Goal: Transaction & Acquisition: Purchase product/service

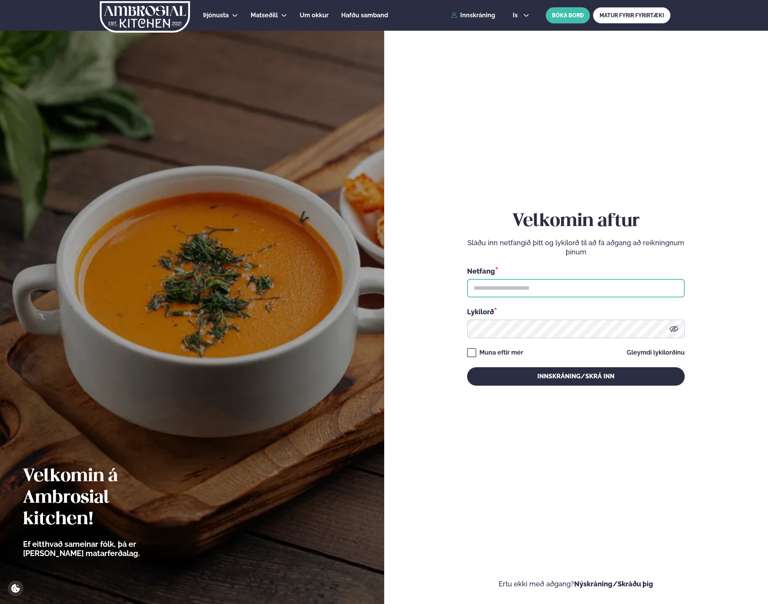
click at [501, 288] on input "text" at bounding box center [576, 288] width 218 height 18
type input "**********"
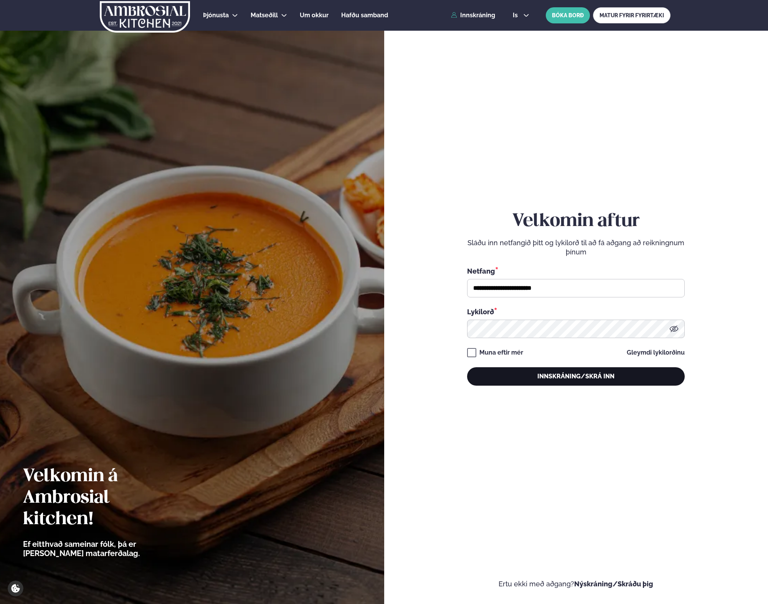
click at [527, 371] on button "Innskráning/Skrá inn" at bounding box center [576, 376] width 218 height 18
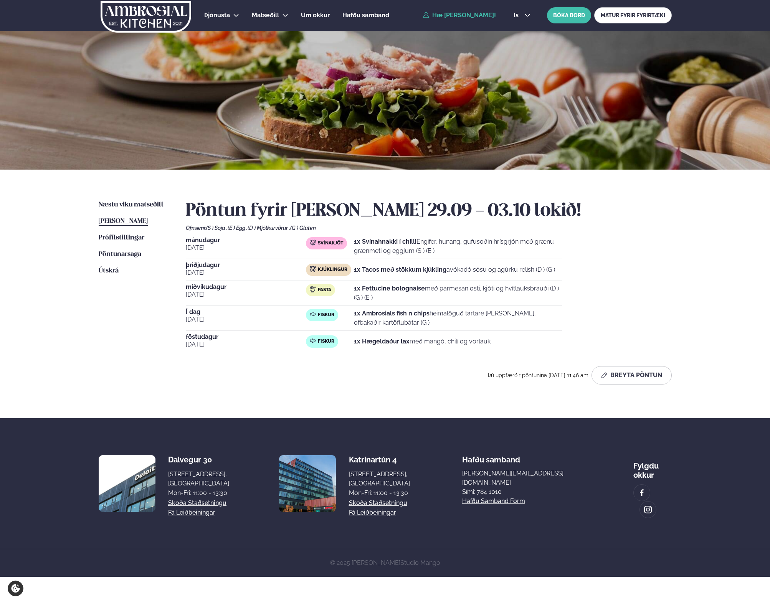
click at [390, 311] on strong "1x Ambrosials fish n chips" at bounding box center [392, 313] width 76 height 7
drag, startPoint x: 390, startPoint y: 311, endPoint x: 390, endPoint y: 318, distance: 7.3
click at [390, 318] on p "1x Ambrosials fish n chips heimalöguð tartare [PERSON_NAME], ofbakaðir kartöflu…" at bounding box center [458, 318] width 208 height 18
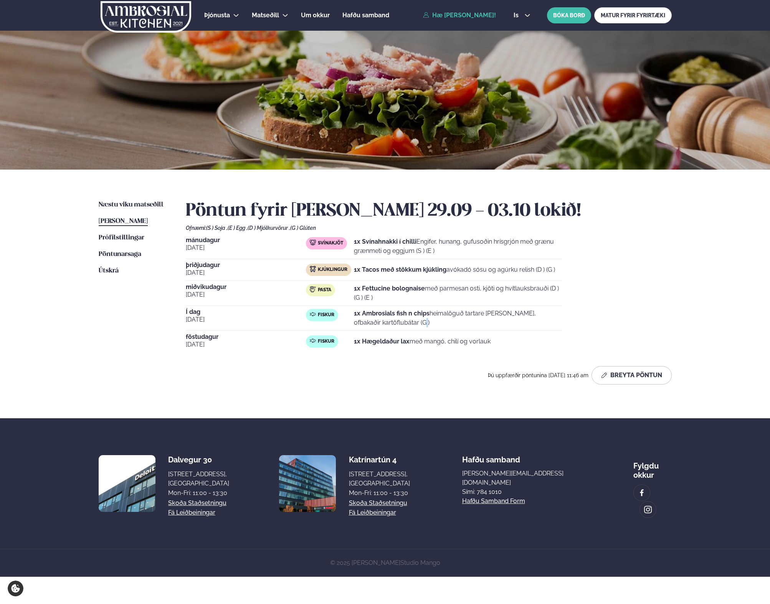
click at [390, 318] on p "1x Ambrosials fish n chips heimalöguð tartare [PERSON_NAME], ofbakaðir kartöflu…" at bounding box center [458, 318] width 208 height 18
click at [430, 322] on p "1x Ambrosials fish n chips heimalöguð tartare [PERSON_NAME], ofbakaðir kartöflu…" at bounding box center [458, 318] width 208 height 18
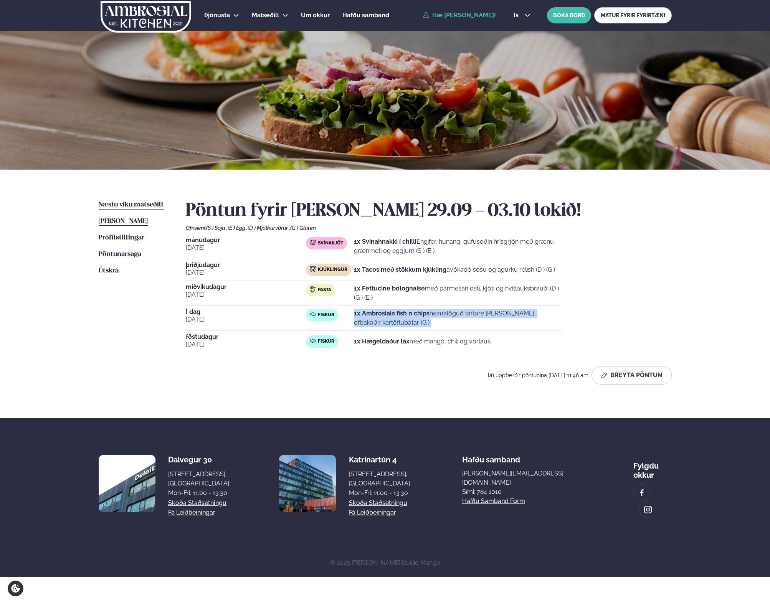
click at [147, 206] on span "Næstu viku matseðill" at bounding box center [131, 205] width 65 height 7
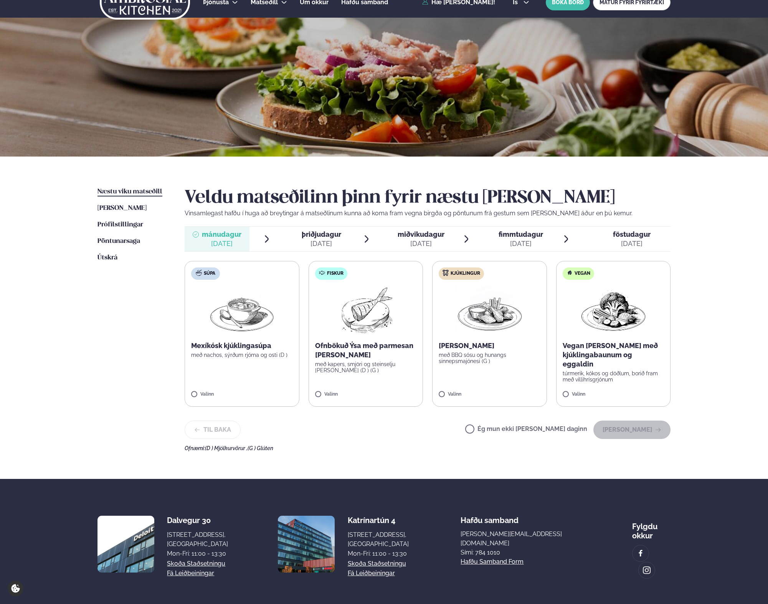
scroll to position [14, 0]
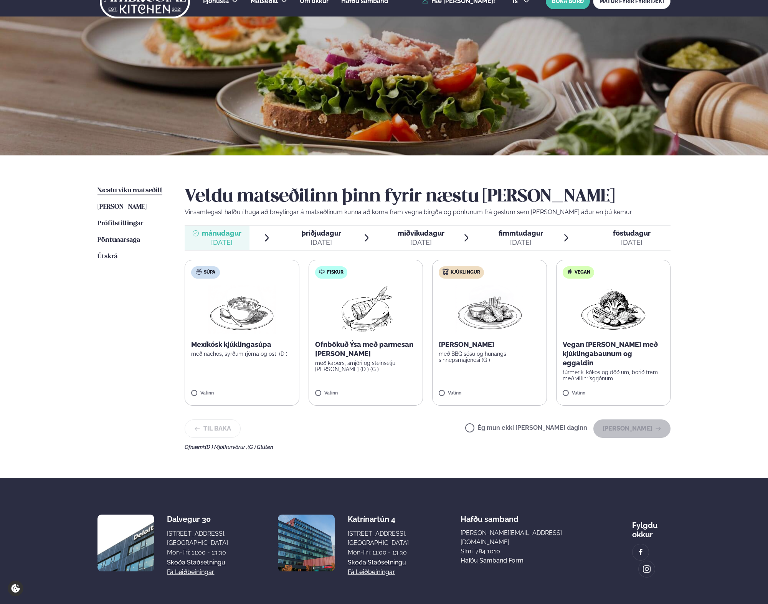
click at [400, 342] on p "Ofnbökuð Ýsa með parmesan [PERSON_NAME]" at bounding box center [366, 349] width 102 height 18
click at [645, 430] on button "[PERSON_NAME]" at bounding box center [631, 429] width 77 height 18
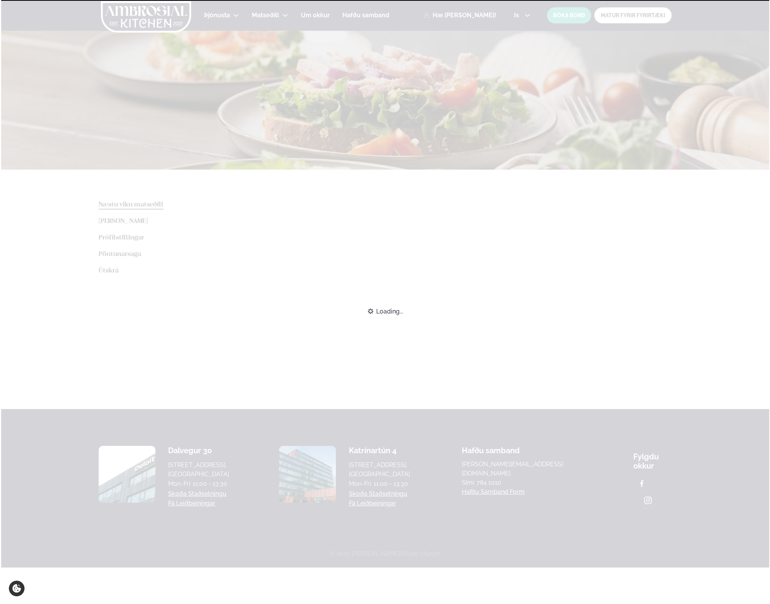
scroll to position [0, 0]
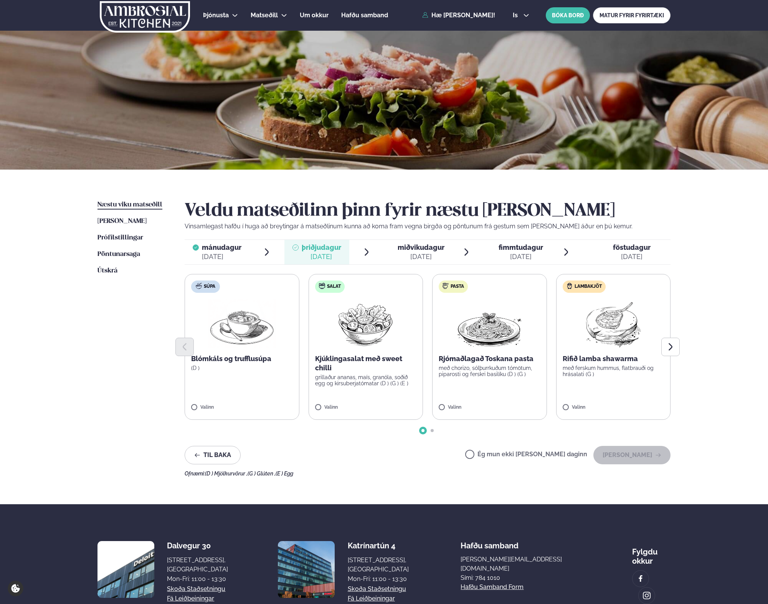
click at [622, 342] on div at bounding box center [428, 347] width 486 height 18
click at [609, 359] on p "Rifið lamba shawarma" at bounding box center [614, 358] width 102 height 9
click at [670, 355] on button "Next slide" at bounding box center [670, 347] width 18 height 18
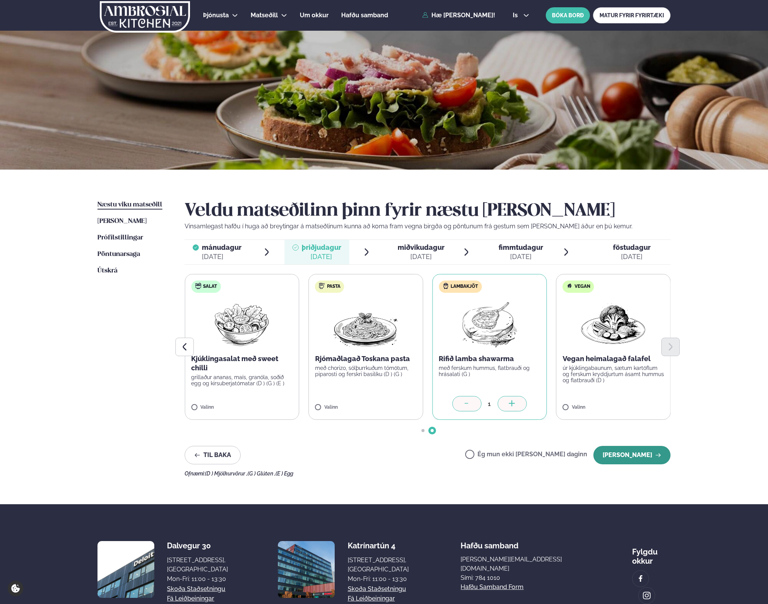
click at [638, 449] on button "[PERSON_NAME]" at bounding box center [631, 455] width 77 height 18
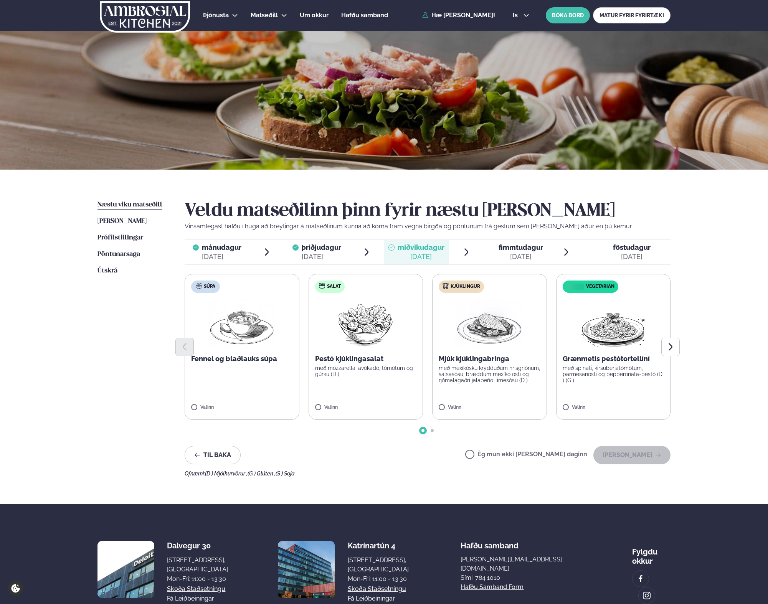
click at [486, 349] on div at bounding box center [428, 347] width 486 height 18
click at [478, 359] on p "Mjúk kjúklingabringa" at bounding box center [490, 358] width 102 height 9
click at [493, 317] on img at bounding box center [490, 323] width 68 height 49
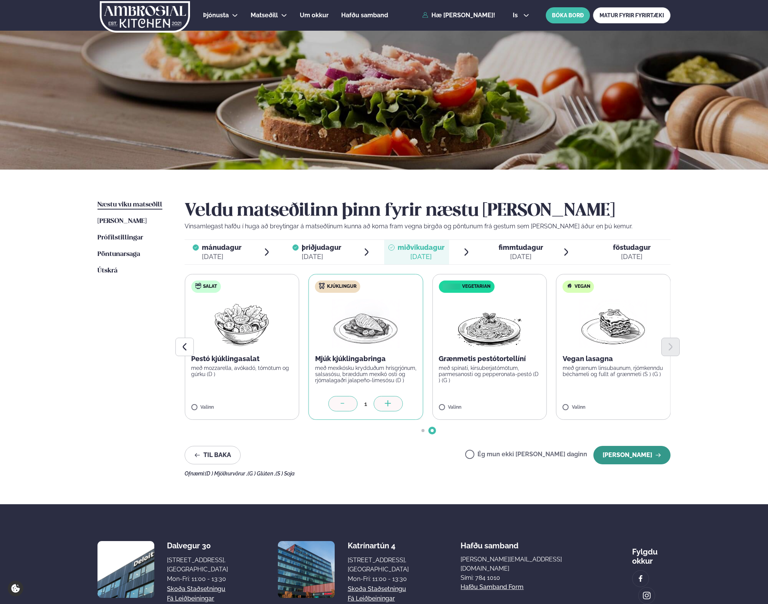
click at [636, 459] on button "[PERSON_NAME]" at bounding box center [631, 455] width 77 height 18
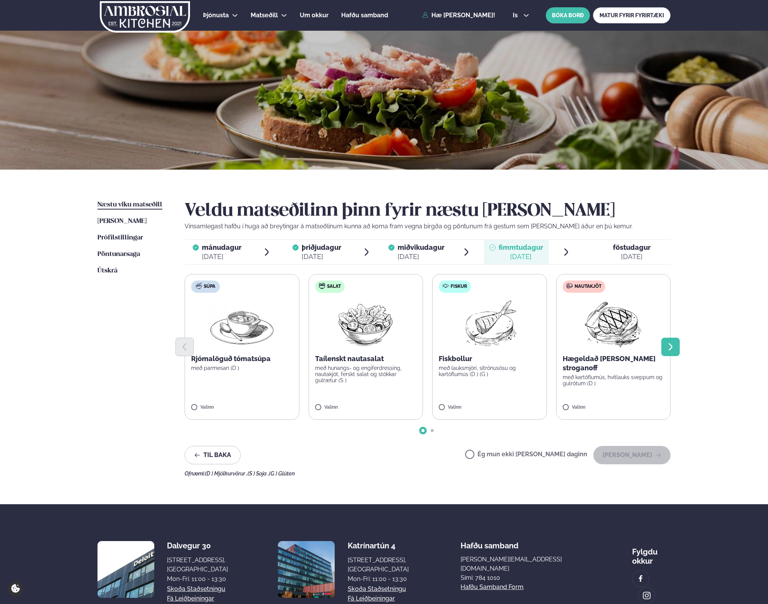
click at [674, 345] on icon "Next slide" at bounding box center [670, 346] width 9 height 9
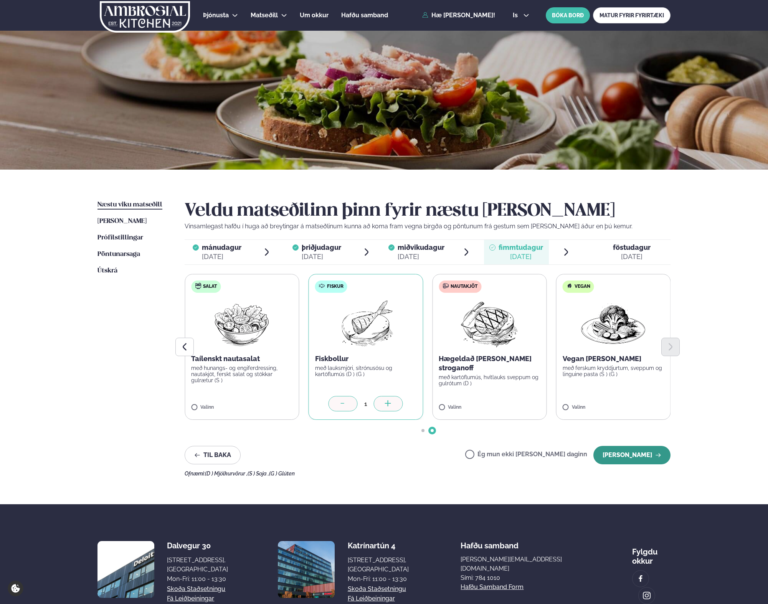
click at [632, 456] on button "[PERSON_NAME]" at bounding box center [631, 455] width 77 height 18
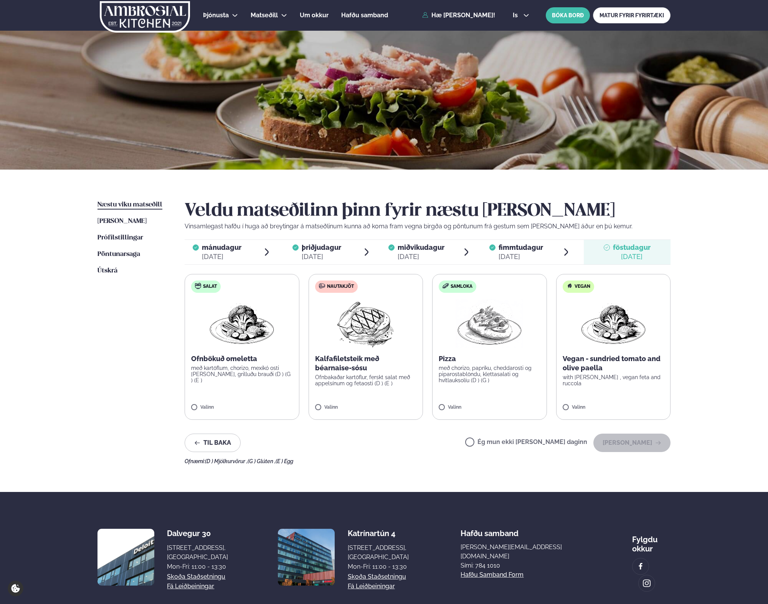
click at [332, 404] on label "Nautakjöt Kalfafiletsteik með béarnaise-sósu Ofnbakaðar kartöflur, ferskt salat…" at bounding box center [366, 347] width 115 height 146
click at [639, 443] on button "[PERSON_NAME]" at bounding box center [631, 443] width 77 height 18
